Goal: Information Seeking & Learning: Learn about a topic

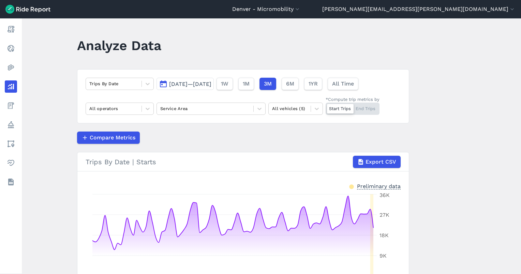
click at [211, 85] on span "[DATE]—[DATE]" at bounding box center [190, 84] width 42 height 6
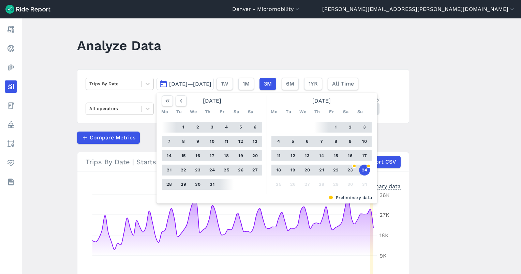
click at [73, 86] on main "Analyze Data Trips By Date [DATE]—[DATE] [DATE] Mo Tu We Th Fr Sa Su 1 2 3 4 5 …" at bounding box center [271, 146] width 499 height 256
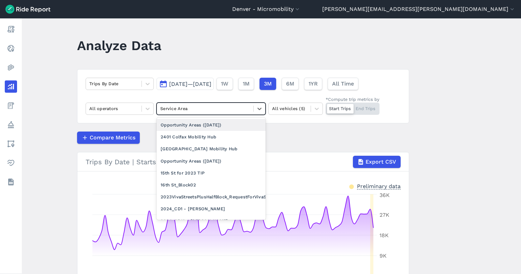
click at [216, 109] on div at bounding box center [205, 109] width 90 height 8
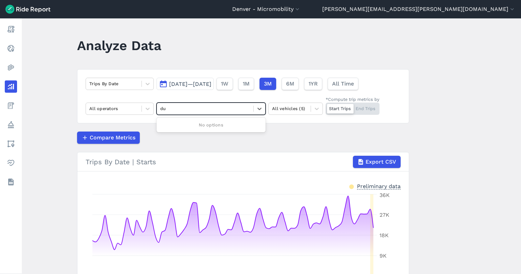
type input "d"
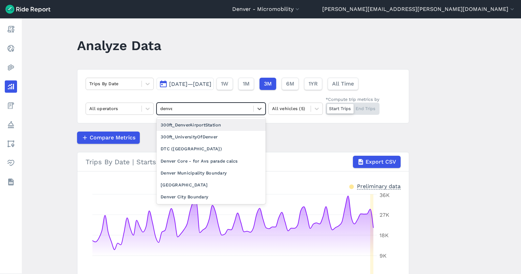
type input "[GEOGRAPHIC_DATA]"
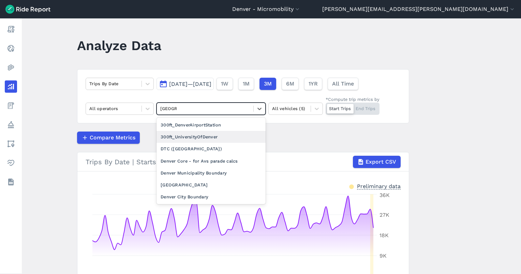
click at [202, 138] on div "300ft_UniversityOfDenver" at bounding box center [210, 137] width 109 height 12
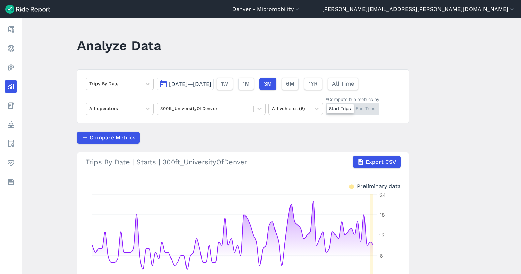
click at [357, 110] on div "Start Trips End Trips" at bounding box center [353, 109] width 54 height 12
click at [326, 107] on input "*Compute trip metrics by Start Trips End Trips" at bounding box center [326, 105] width 0 height 4
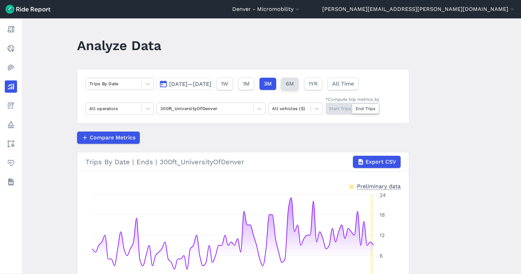
click at [294, 85] on span "6M" at bounding box center [290, 84] width 8 height 8
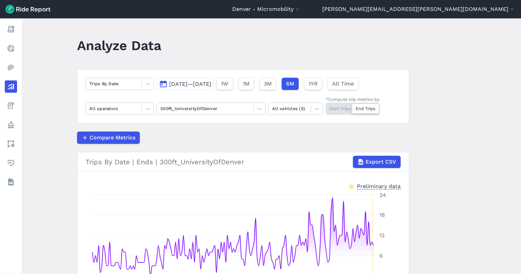
click at [211, 87] on span "[DATE]—[DATE]" at bounding box center [190, 84] width 42 height 6
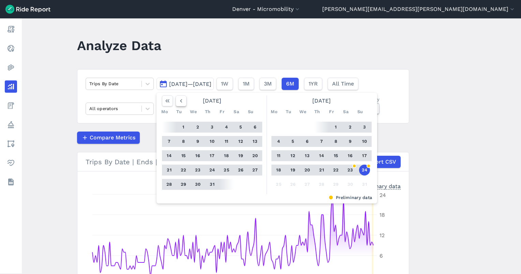
click at [178, 101] on icon "button" at bounding box center [181, 100] width 7 height 7
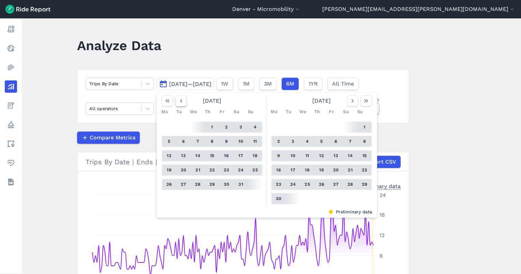
click at [178, 101] on icon "button" at bounding box center [181, 100] width 7 height 7
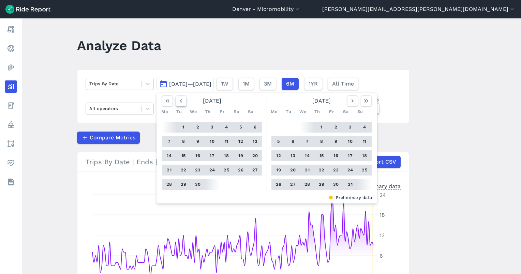
click at [178, 101] on icon "button" at bounding box center [181, 100] width 7 height 7
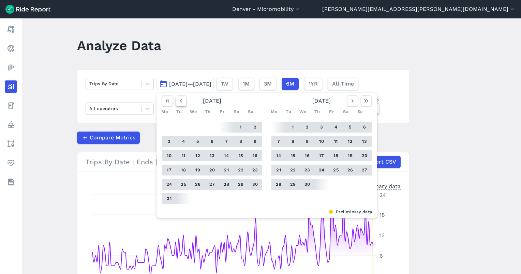
click at [178, 101] on icon "button" at bounding box center [181, 100] width 7 height 7
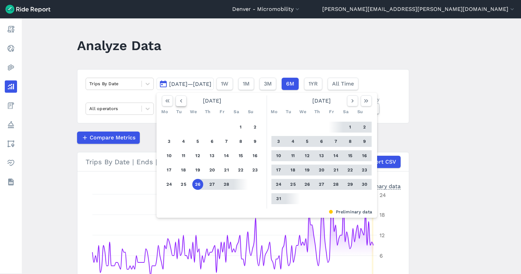
click at [178, 101] on icon "button" at bounding box center [181, 100] width 7 height 7
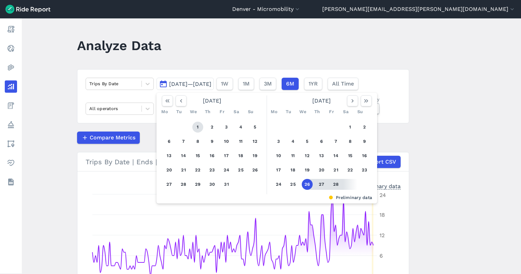
click at [197, 126] on button "1" at bounding box center [197, 127] width 11 height 11
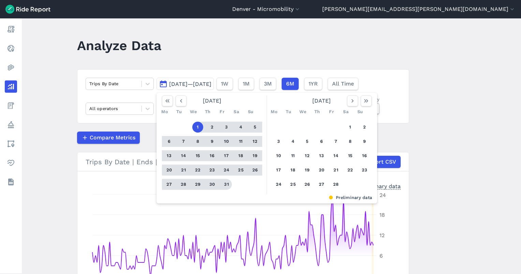
click at [223, 185] on button "31" at bounding box center [226, 184] width 11 height 11
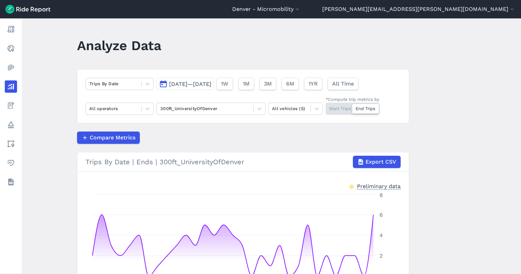
click at [214, 80] on button "[DATE]—[DATE]" at bounding box center [184, 84] width 57 height 12
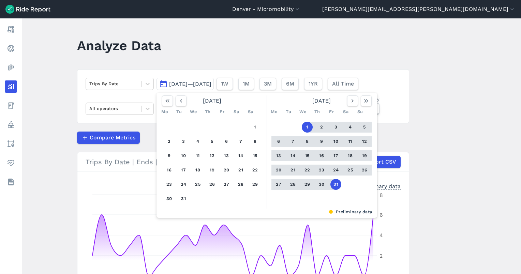
click at [307, 129] on button "1" at bounding box center [307, 127] width 11 height 11
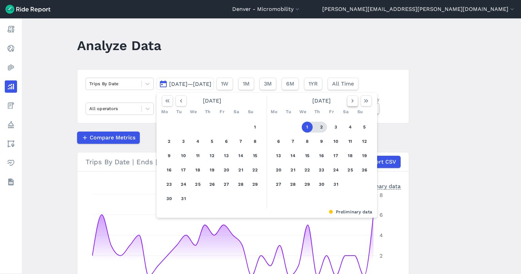
click at [350, 101] on icon "button" at bounding box center [352, 100] width 7 height 7
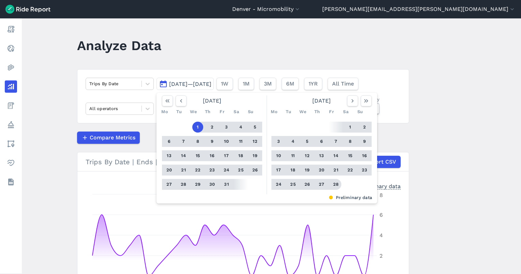
click at [336, 181] on button "28" at bounding box center [335, 184] width 11 height 11
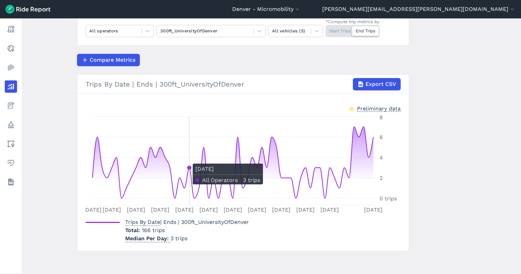
scroll to position [79, 0]
